Goal: Task Accomplishment & Management: Use online tool/utility

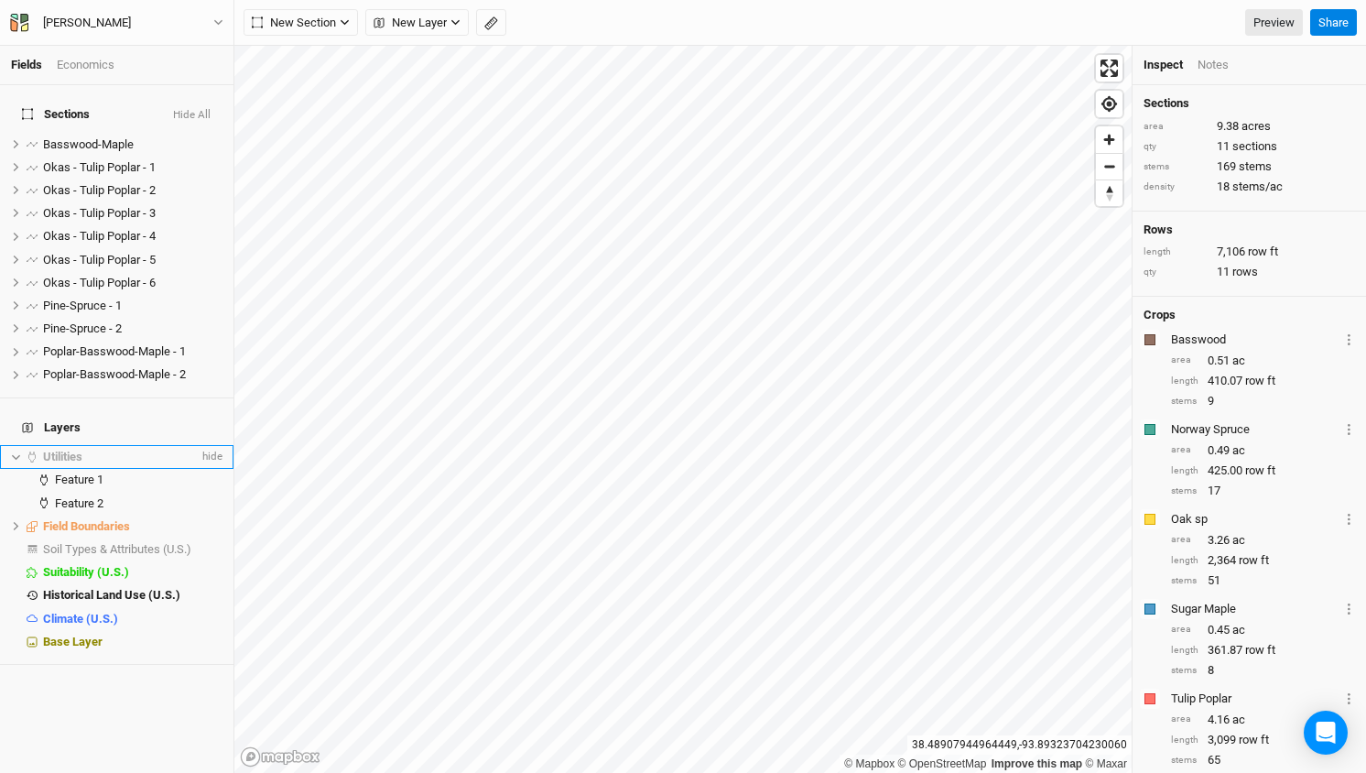
click at [226, 417] on div "Fields Economics Sections Hide All Basswood-Maple hide Okas - Tulip Poplar - 1 …" at bounding box center [683, 386] width 1366 height 773
click at [95, 137] on span "Basswood-Maple" at bounding box center [88, 144] width 91 height 14
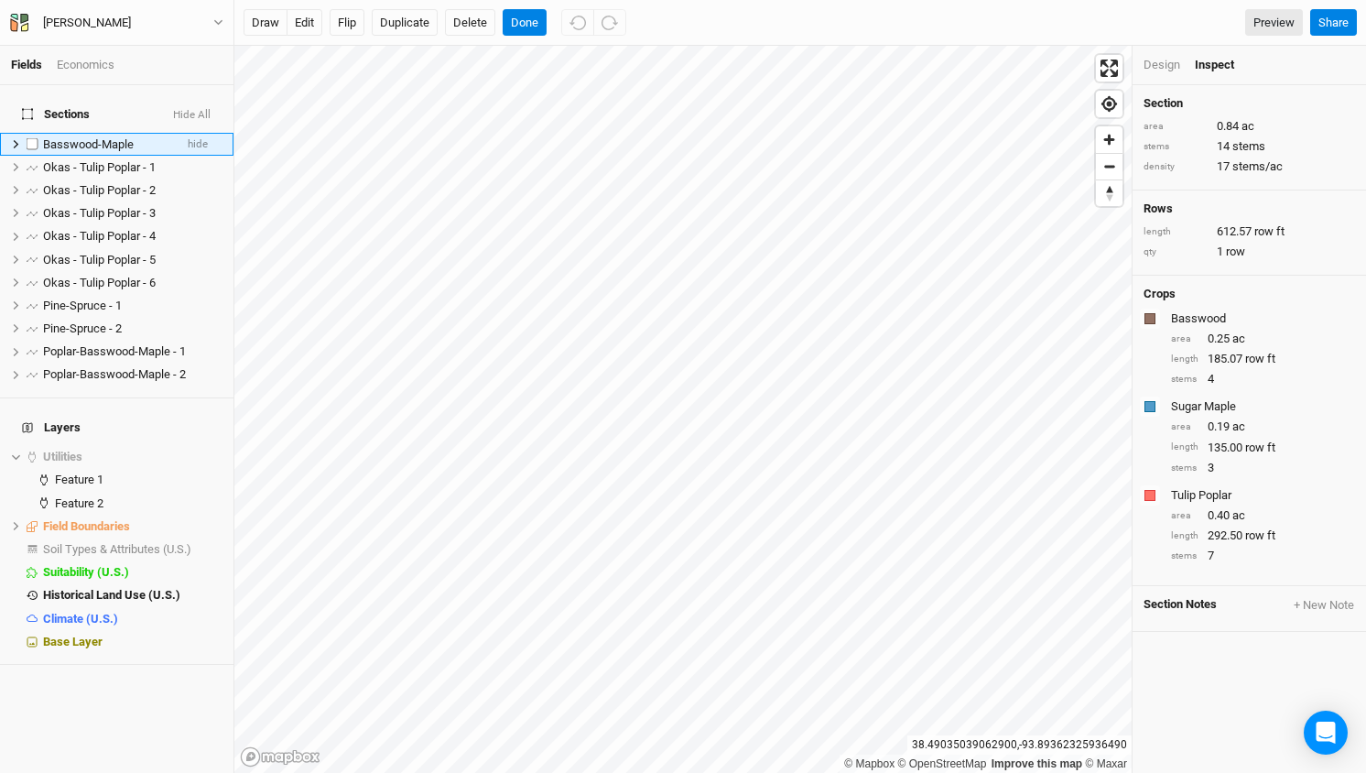
click at [81, 137] on span "Basswood-Maple" at bounding box center [88, 144] width 91 height 14
click at [82, 137] on span "Basswood-Maple" at bounding box center [88, 144] width 91 height 14
click at [64, 344] on span "Poplar-Basswood-Maple - 1" at bounding box center [114, 351] width 143 height 14
click at [82, 137] on span "Basswood-Maple" at bounding box center [88, 144] width 91 height 14
click at [98, 137] on span "Basswood-Maple" at bounding box center [88, 144] width 91 height 14
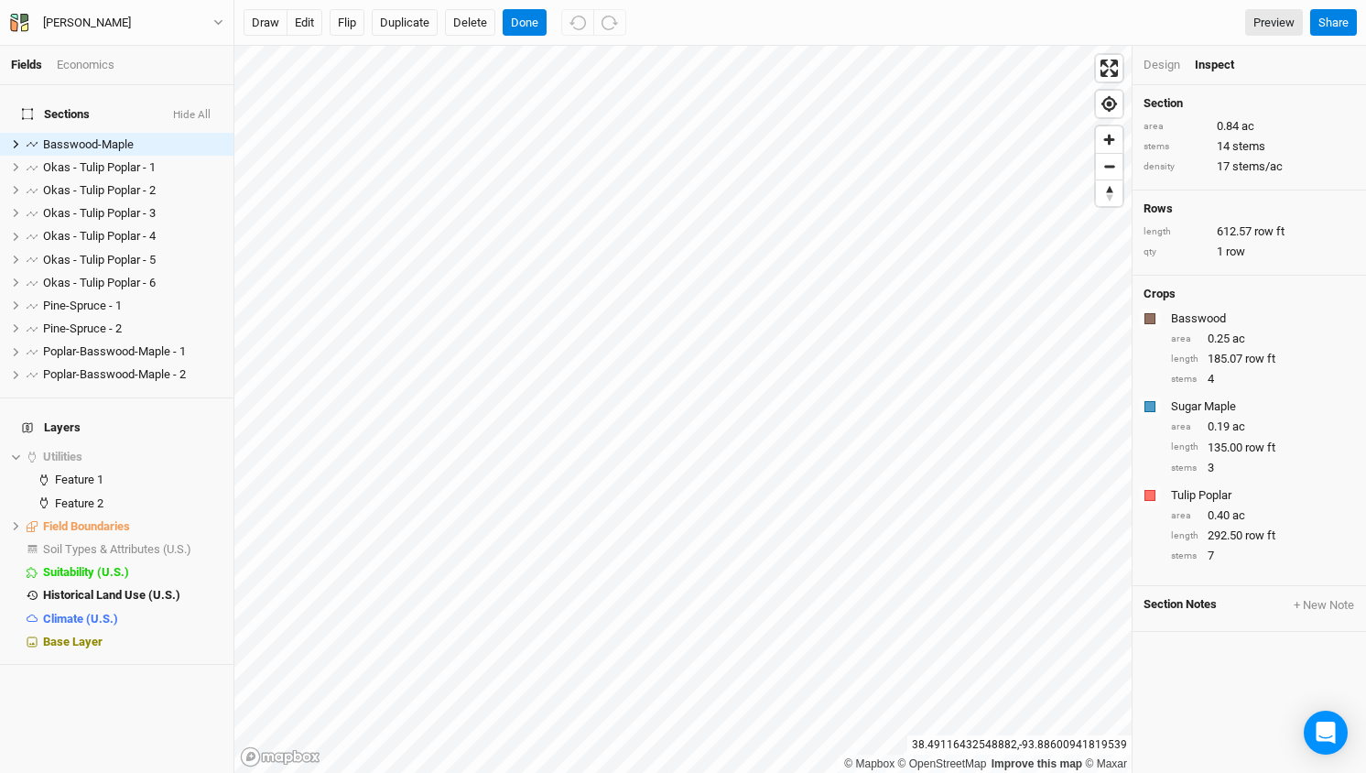
click at [1161, 55] on div "Design Inspect" at bounding box center [1248, 65] width 233 height 39
click at [1152, 69] on div "Design" at bounding box center [1161, 65] width 37 height 16
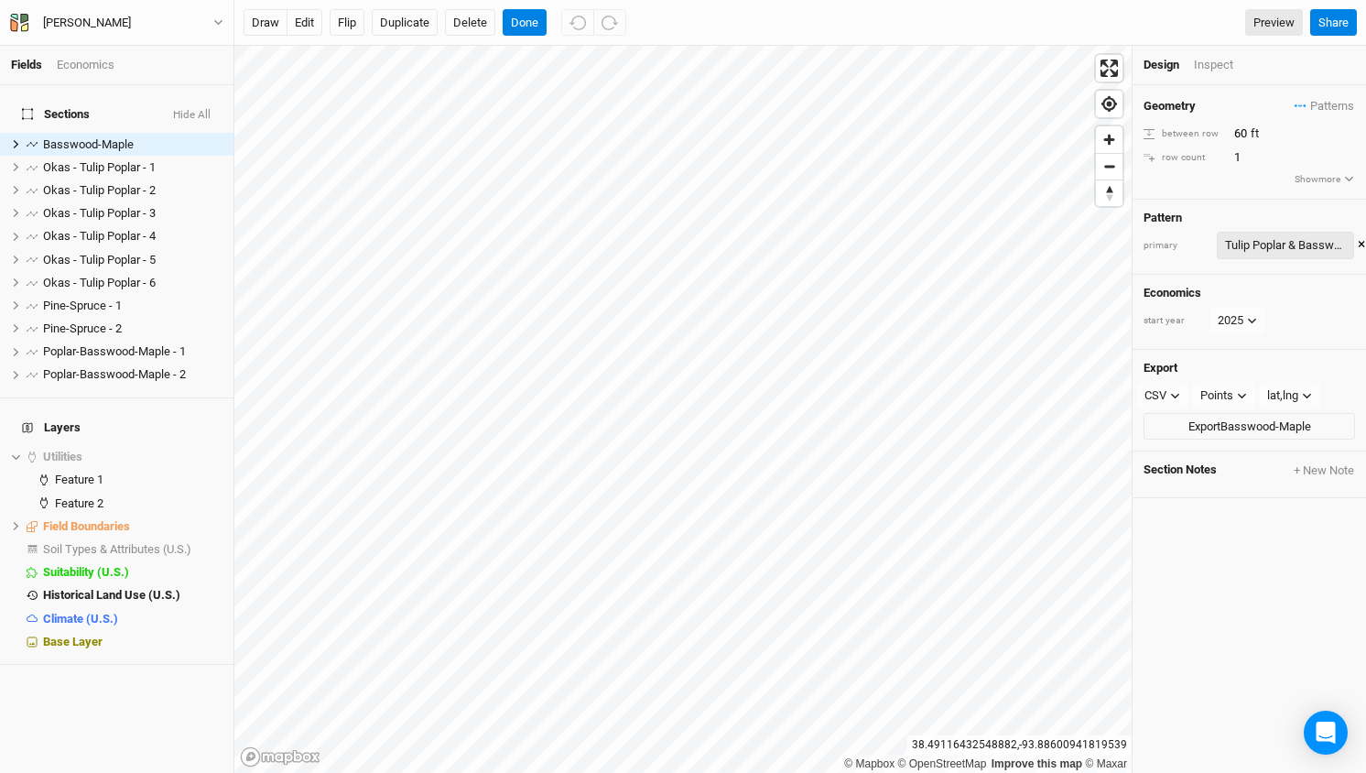
click at [1315, 250] on div "Tulip Poplar & Basswood & Maple 5" at bounding box center [1285, 245] width 121 height 18
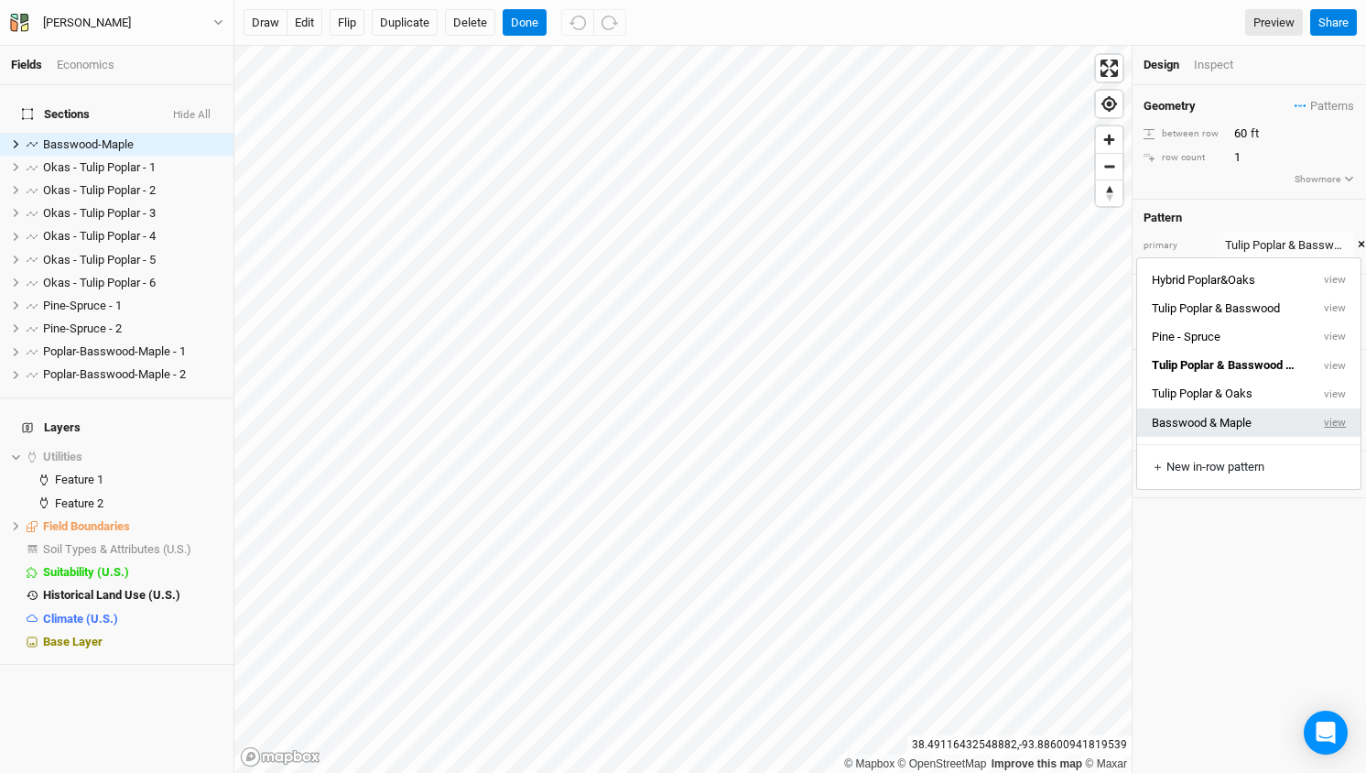
click at [1330, 423] on button "view" at bounding box center [1335, 422] width 50 height 28
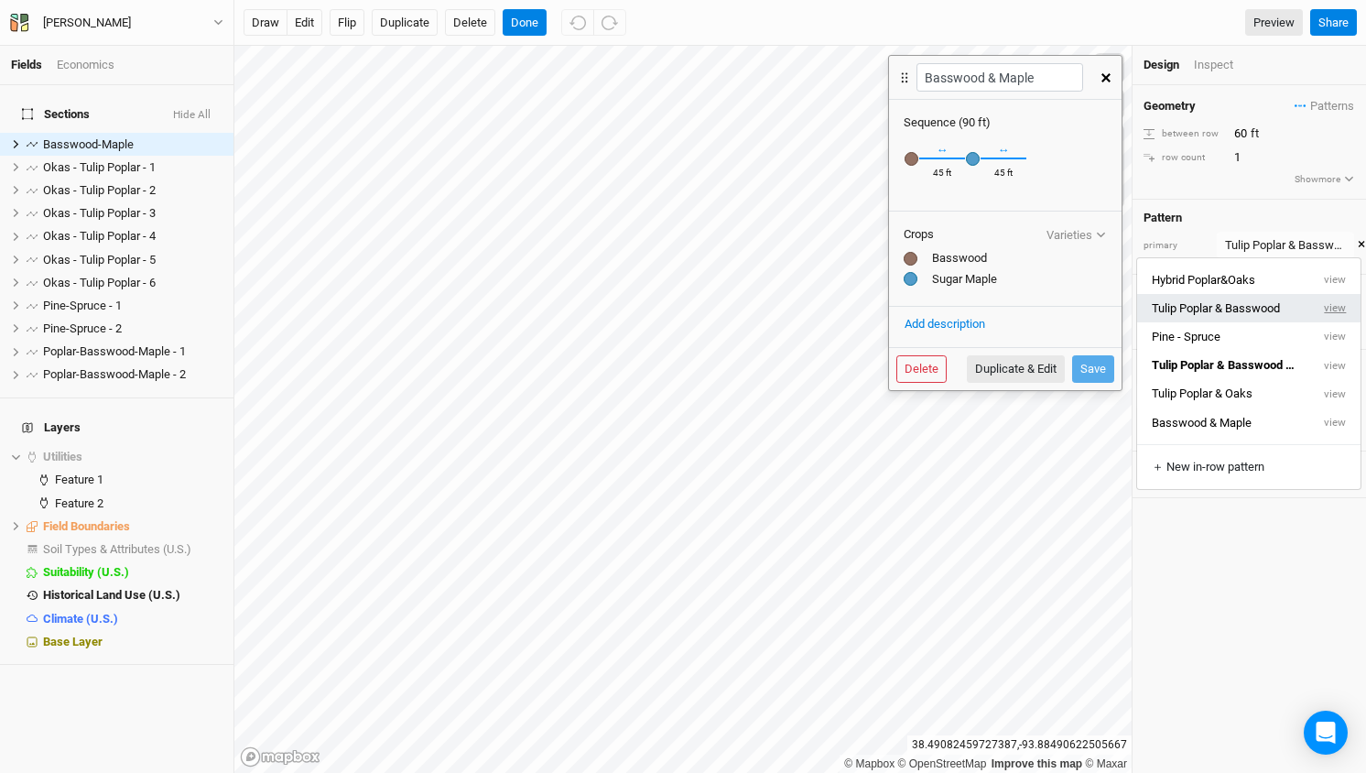
click at [1335, 316] on button "view" at bounding box center [1335, 308] width 50 height 28
click at [1335, 334] on button "view" at bounding box center [1335, 336] width 50 height 28
type input "Pine - Spruce"
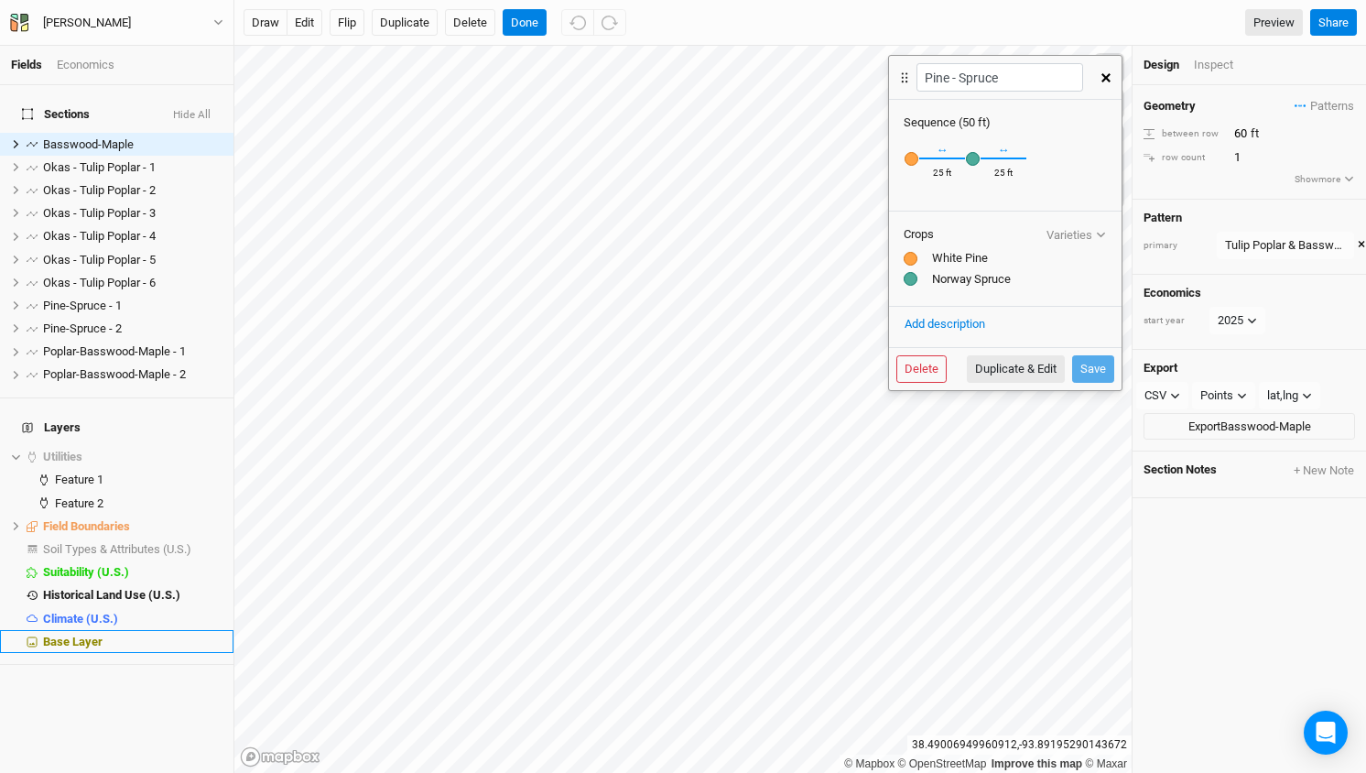
click at [49, 634] on span "Base Layer" at bounding box center [73, 641] width 60 height 14
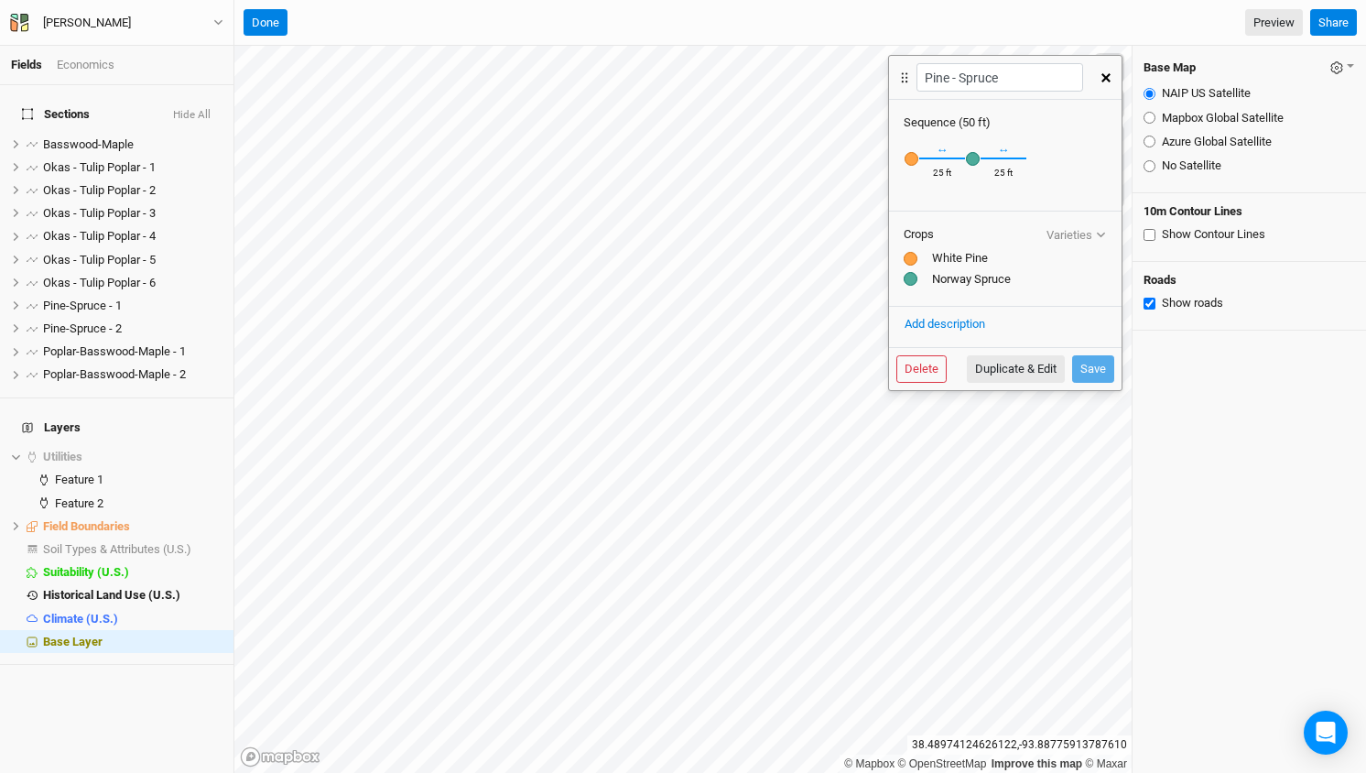
click at [1148, 165] on input "No Satellite" at bounding box center [1149, 166] width 12 height 12
radio input "true"
click at [1148, 165] on input "No Satellite" at bounding box center [1149, 166] width 12 height 12
click at [1148, 145] on input "Azure Global Satellite" at bounding box center [1149, 141] width 12 height 12
radio input "true"
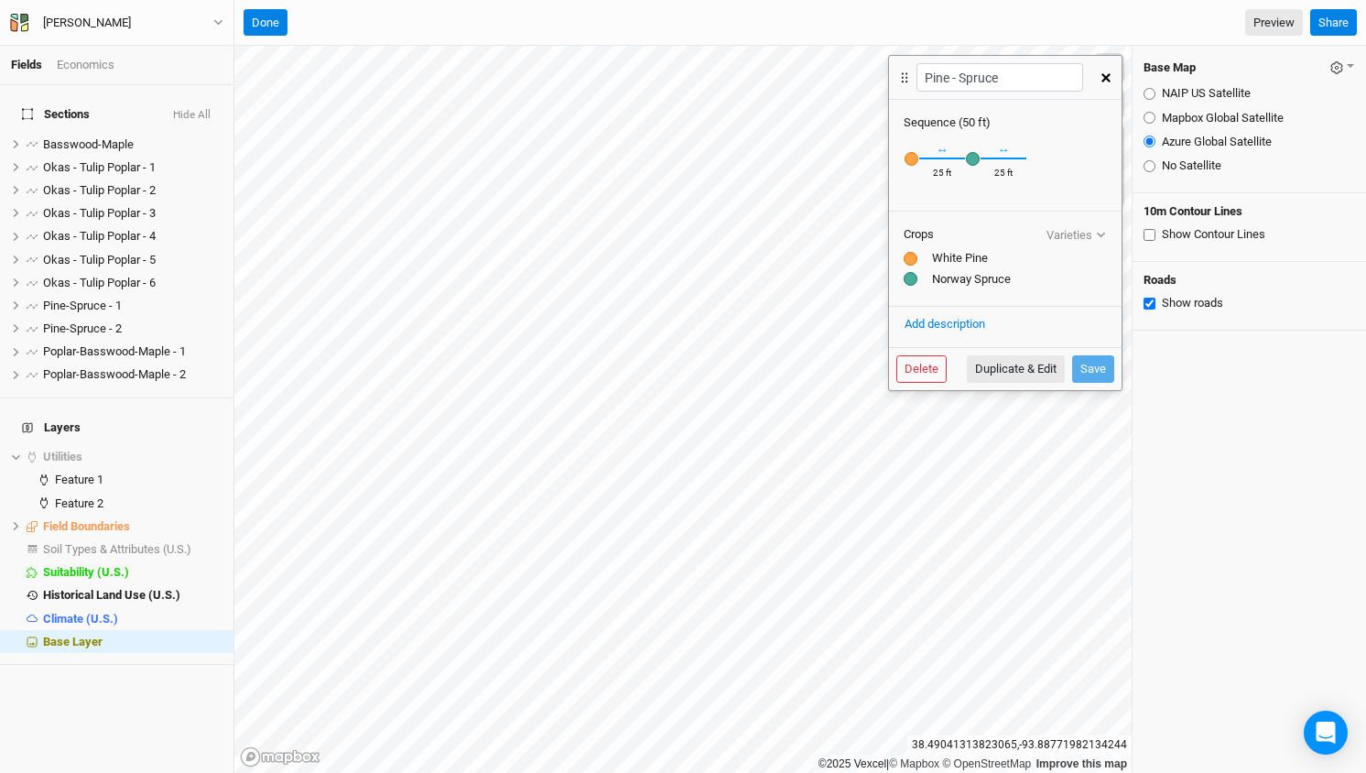
click at [1108, 78] on icon "button" at bounding box center [1105, 77] width 9 height 9
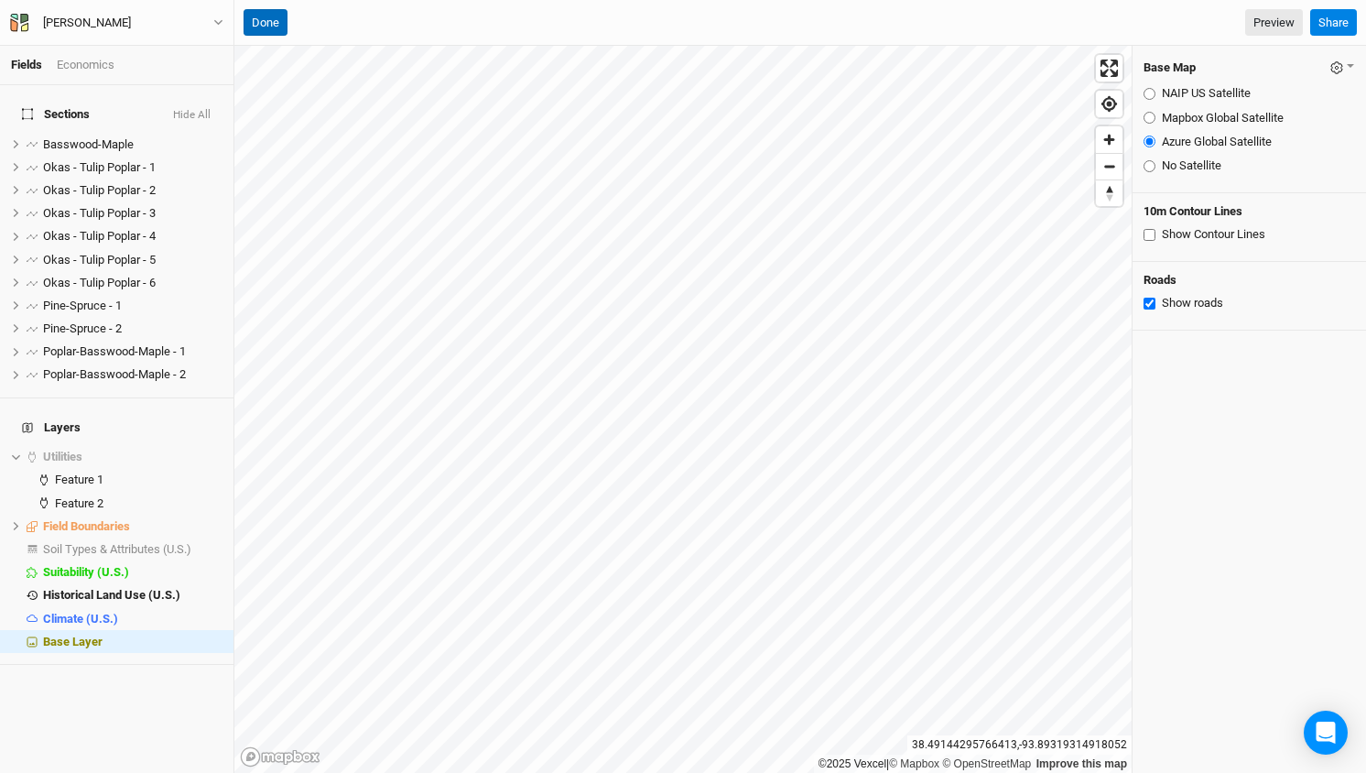
click at [276, 13] on button "Done" at bounding box center [265, 22] width 44 height 27
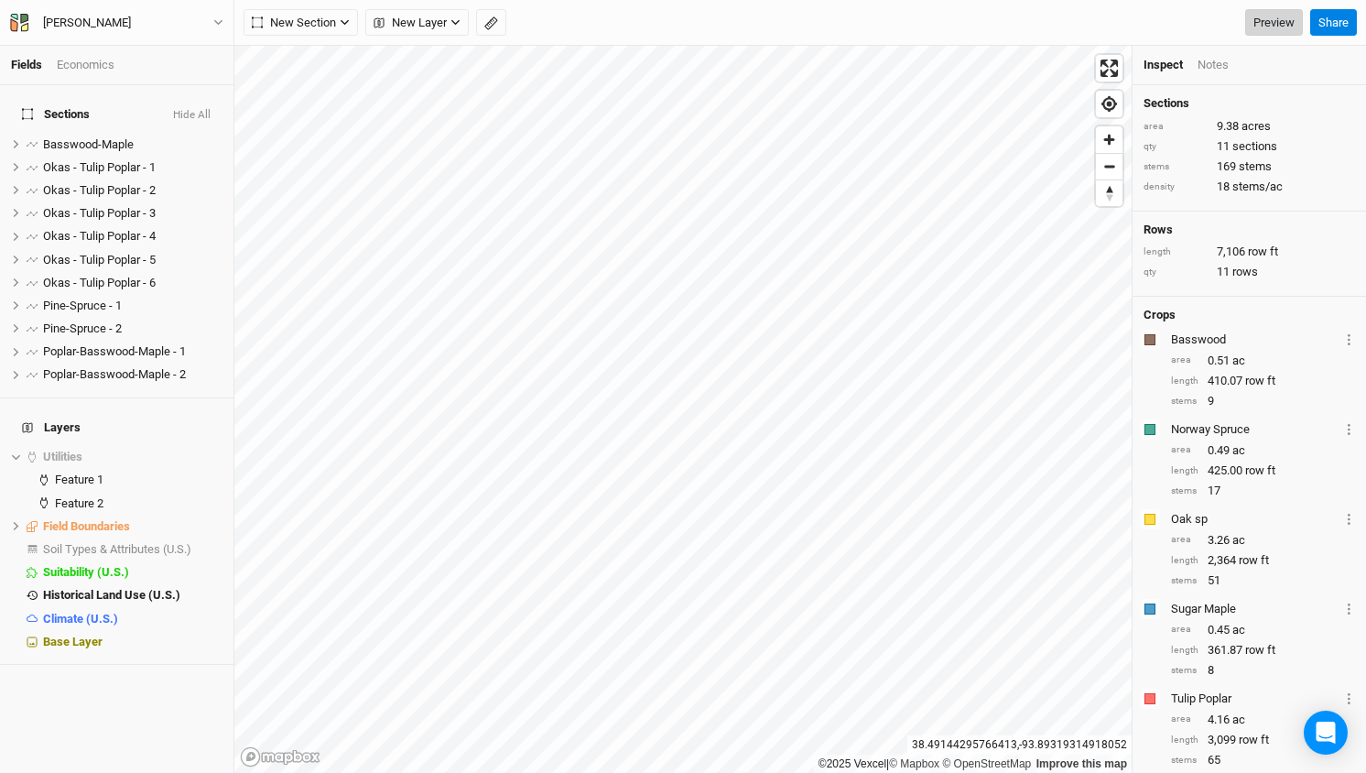
click at [1276, 16] on link "Preview" at bounding box center [1274, 22] width 58 height 27
click at [104, 344] on span "Poplar-Basswood-Maple - 1" at bounding box center [114, 351] width 143 height 14
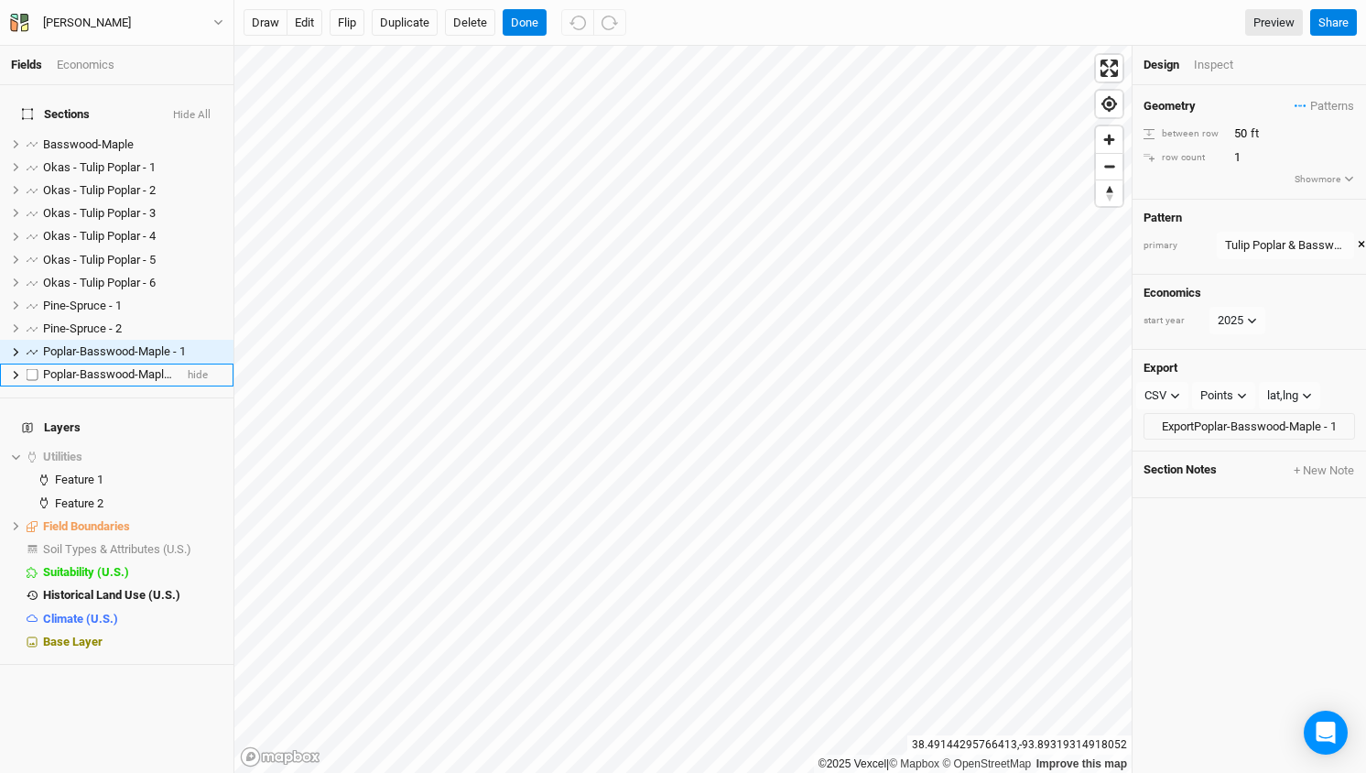
click at [108, 365] on li "Poplar-Basswood-Maple - 2 hide" at bounding box center [116, 374] width 233 height 23
click at [106, 366] on li "Poplar-Basswood-Maple - 2 hide" at bounding box center [116, 374] width 233 height 23
click at [111, 367] on span "Poplar-Basswood-Maple - 2" at bounding box center [114, 374] width 143 height 14
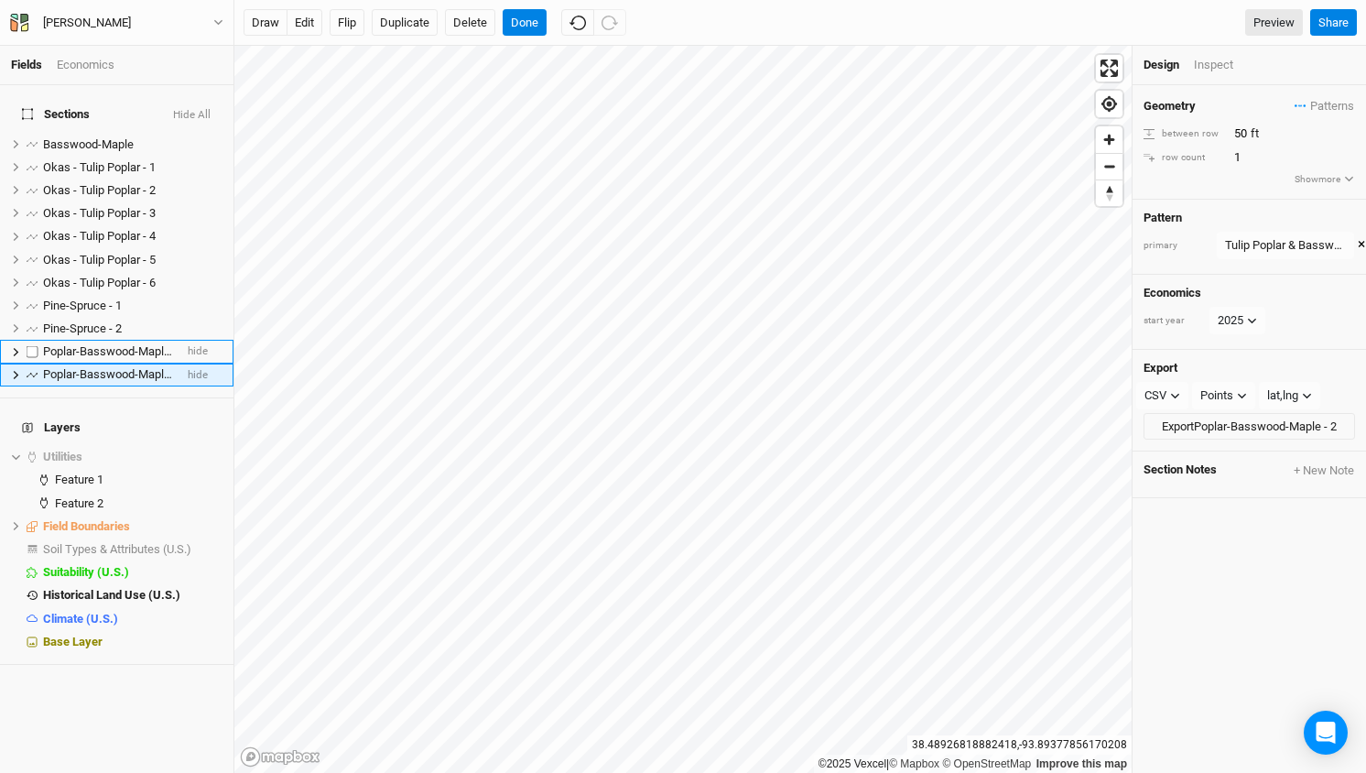
click at [188, 340] on div "Fields Economics Sections Hide All Basswood-Maple hide Okas - Tulip Poplar - 1 …" at bounding box center [683, 386] width 1366 height 773
click at [86, 137] on span "Basswood-Maple" at bounding box center [88, 144] width 91 height 14
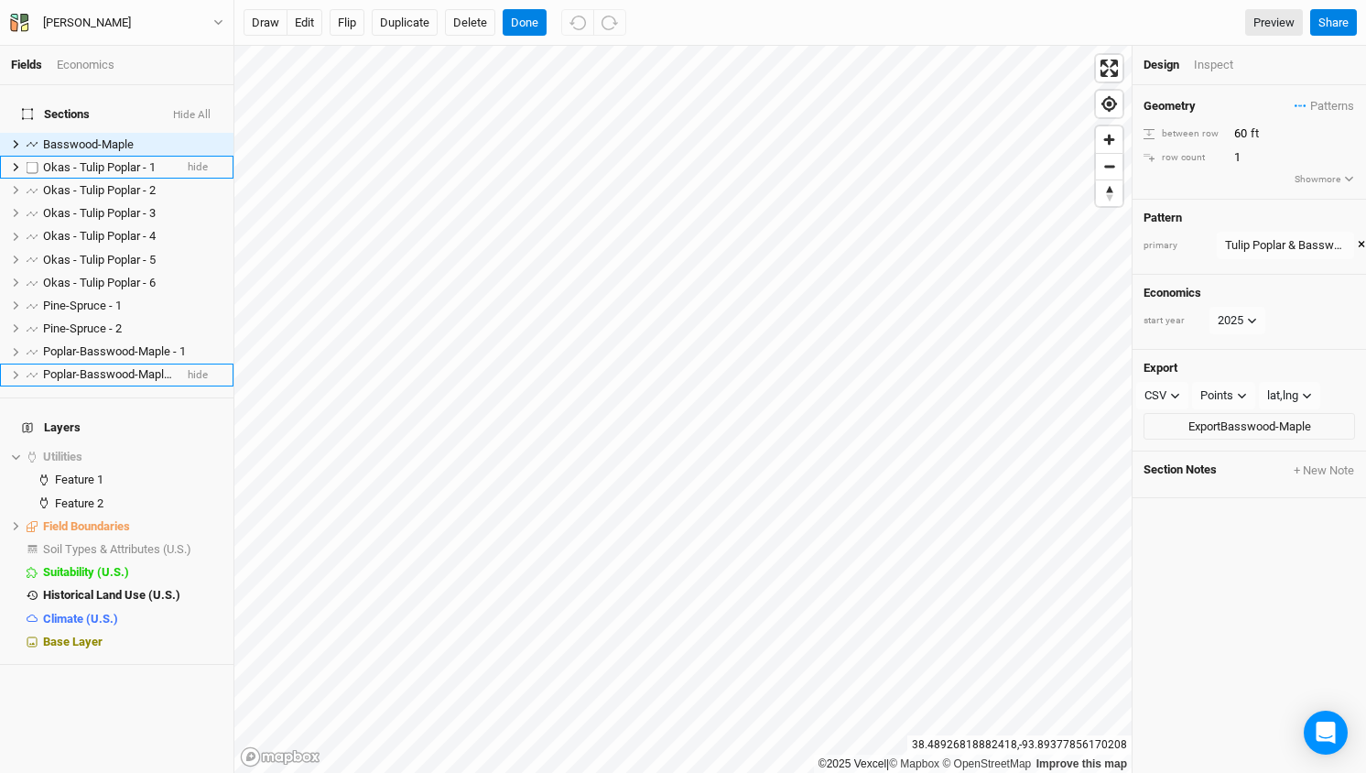
click at [85, 160] on span "Okas - Tulip Poplar - 1" at bounding box center [99, 167] width 113 height 14
click at [1293, 244] on div "Tulip Poplar & Oaks" at bounding box center [1275, 245] width 101 height 18
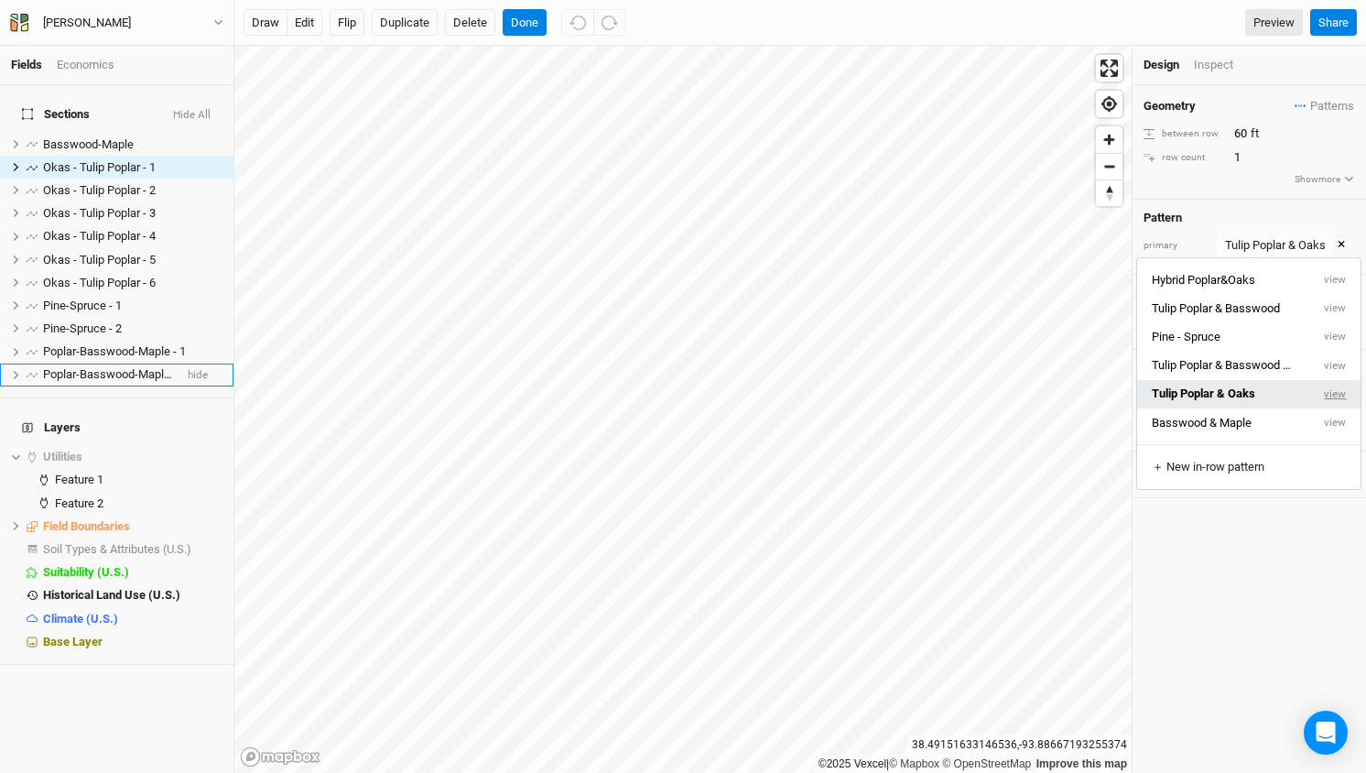
click at [1328, 388] on button "view" at bounding box center [1335, 394] width 50 height 28
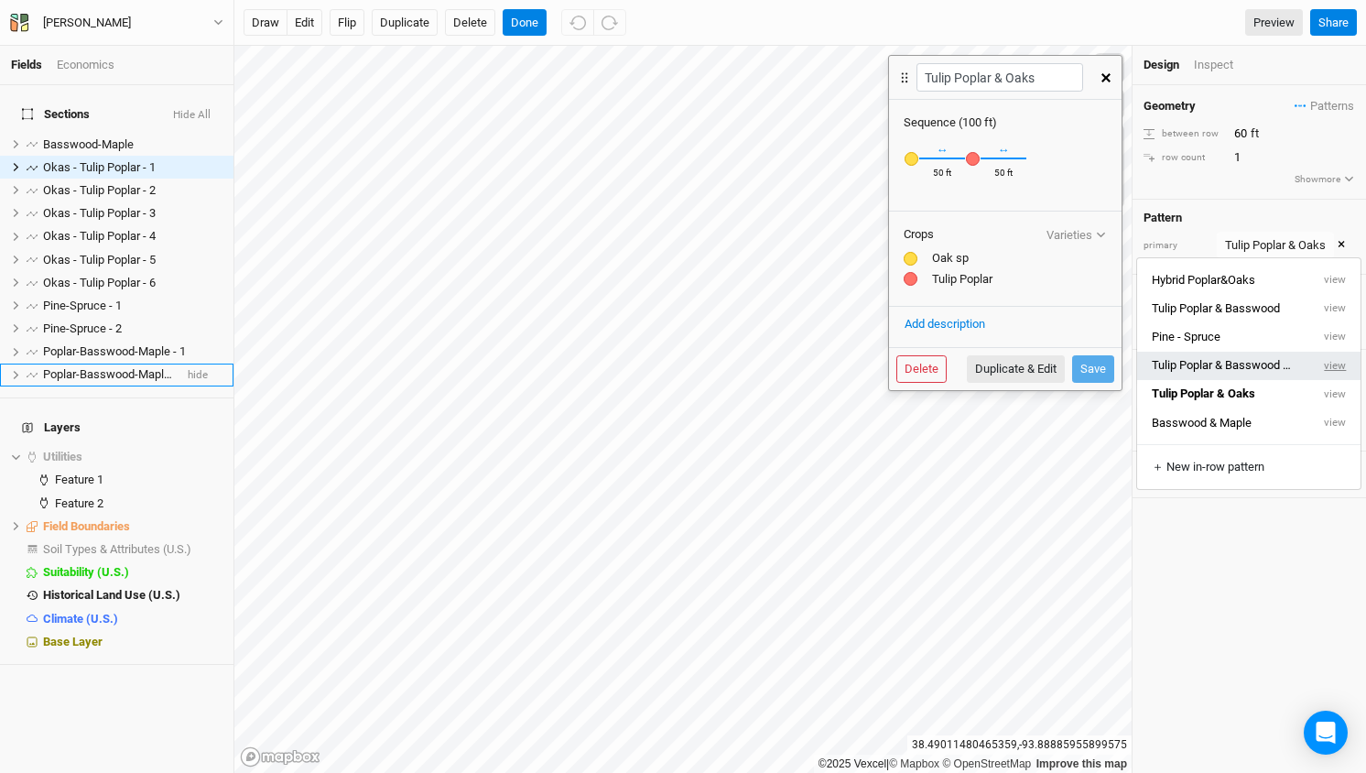
click at [1336, 370] on button "view" at bounding box center [1335, 366] width 50 height 28
type input "Tulip Poplar & Basswood & Maple 5"
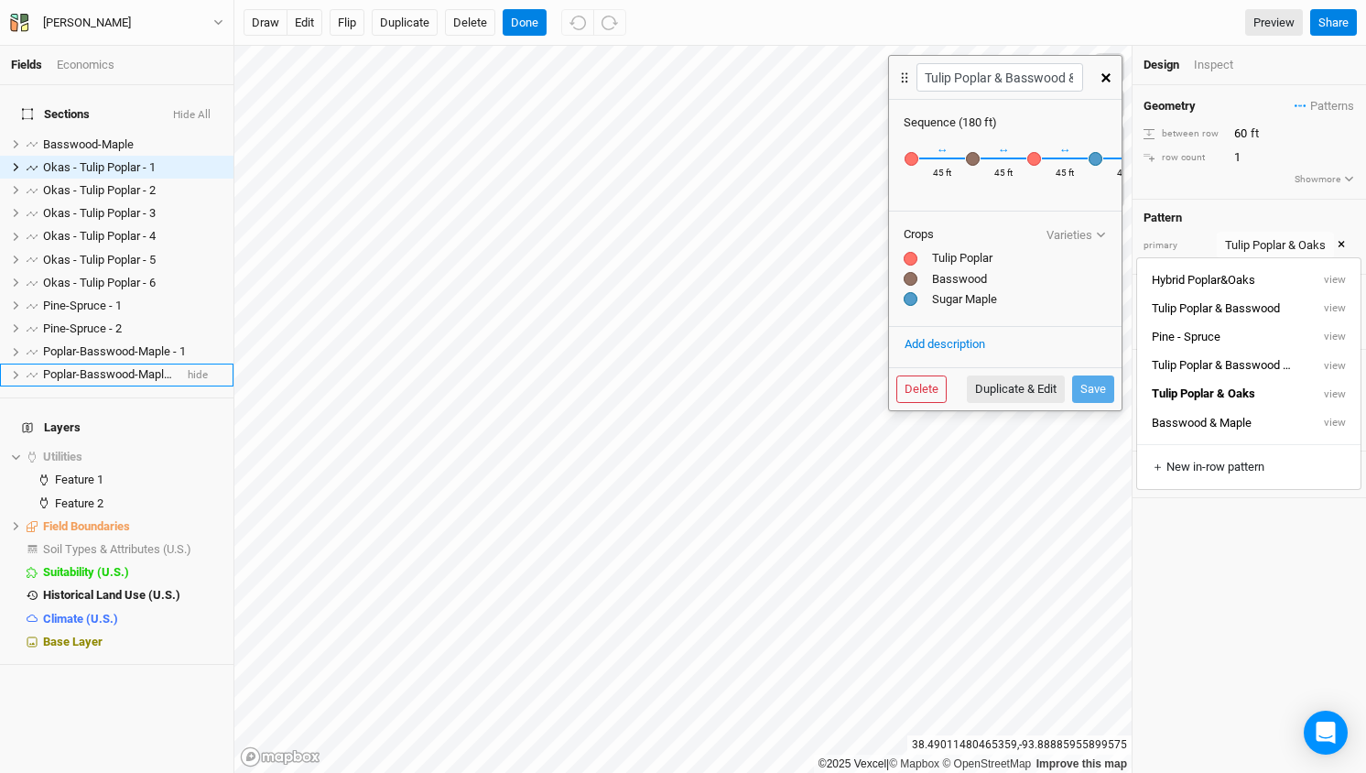
scroll to position [0, 10]
click at [1109, 79] on icon "button" at bounding box center [1105, 77] width 9 height 9
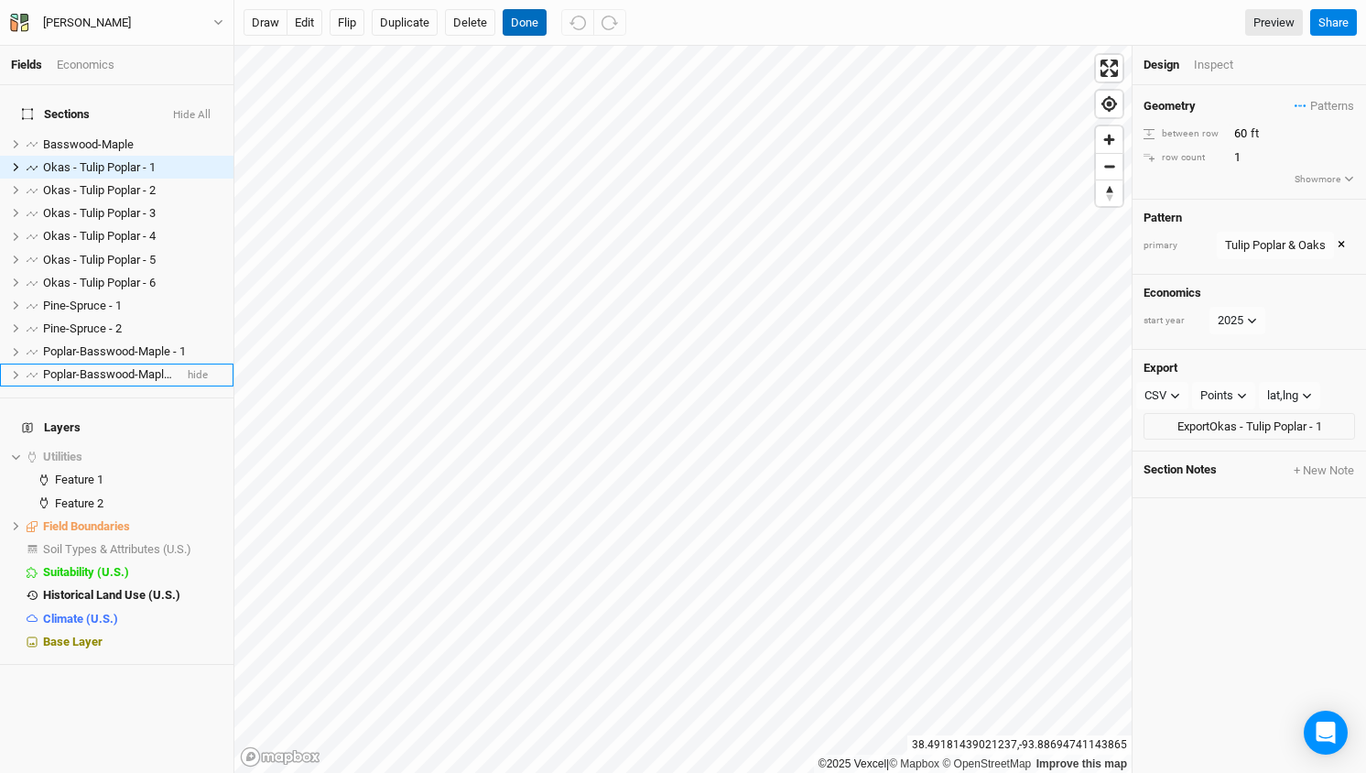
click at [527, 14] on button "Done" at bounding box center [525, 22] width 44 height 27
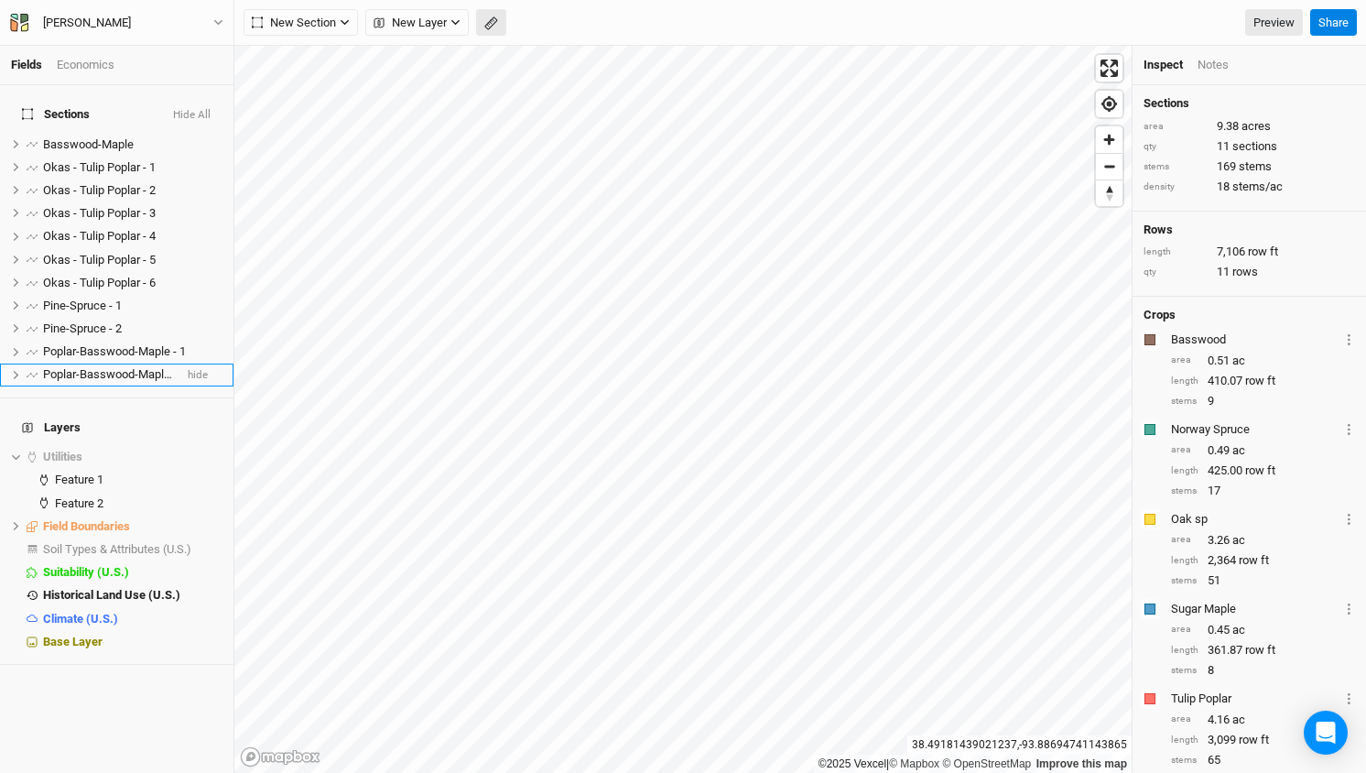
click at [492, 25] on icon "button" at bounding box center [491, 23] width 14 height 14
click at [326, 19] on button "Done" at bounding box center [327, 22] width 44 height 27
click at [66, 344] on span "Poplar-Basswood-Maple - 1" at bounding box center [114, 351] width 143 height 14
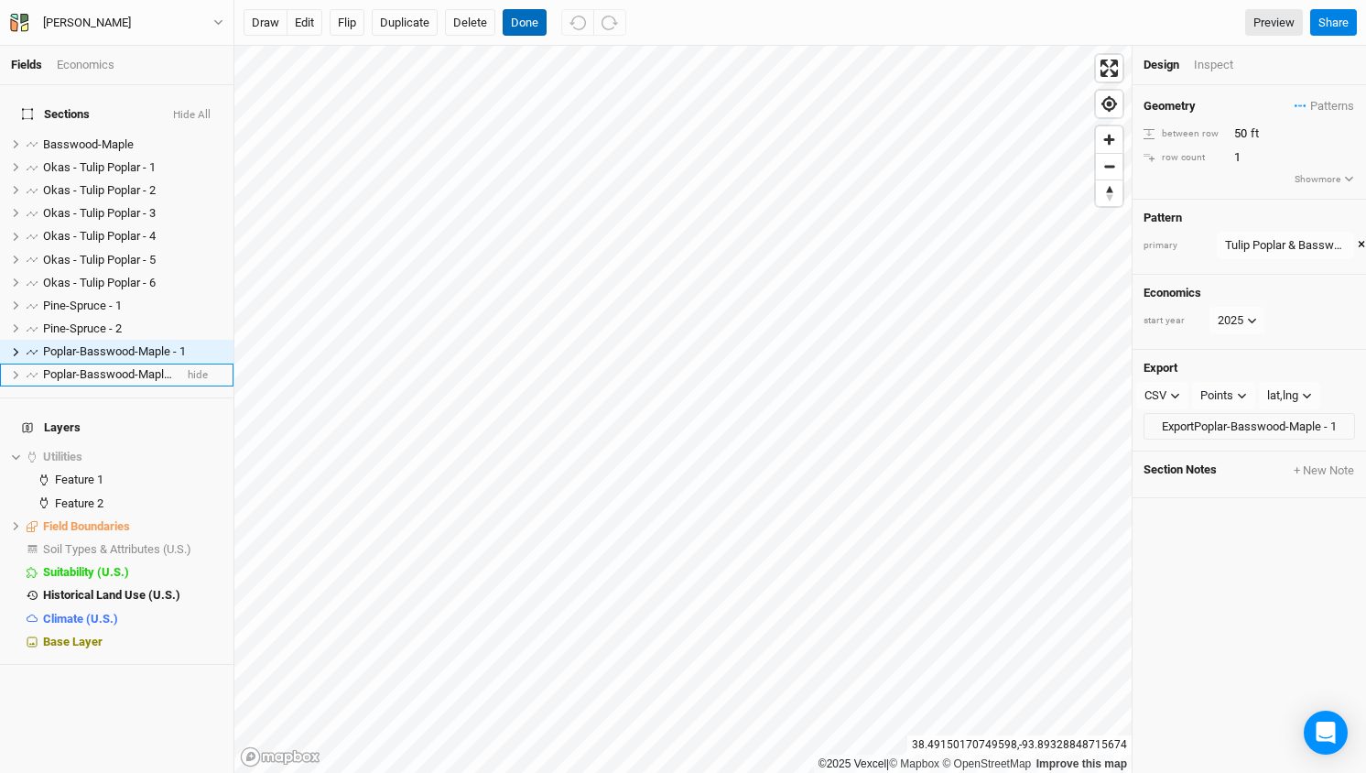
click at [515, 23] on button "Done" at bounding box center [525, 22] width 44 height 27
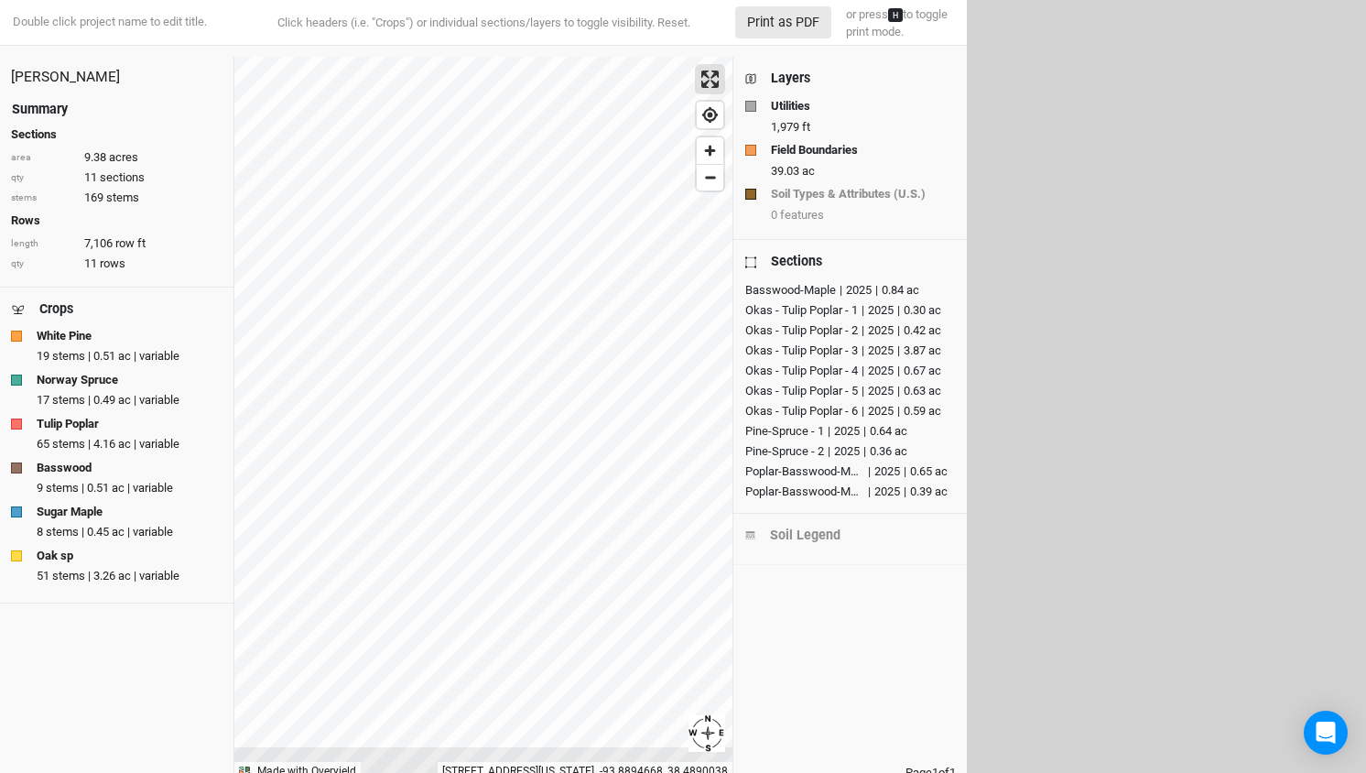
click at [709, 76] on span "Enter fullscreen" at bounding box center [710, 79] width 27 height 27
